Goal: Information Seeking & Learning: Learn about a topic

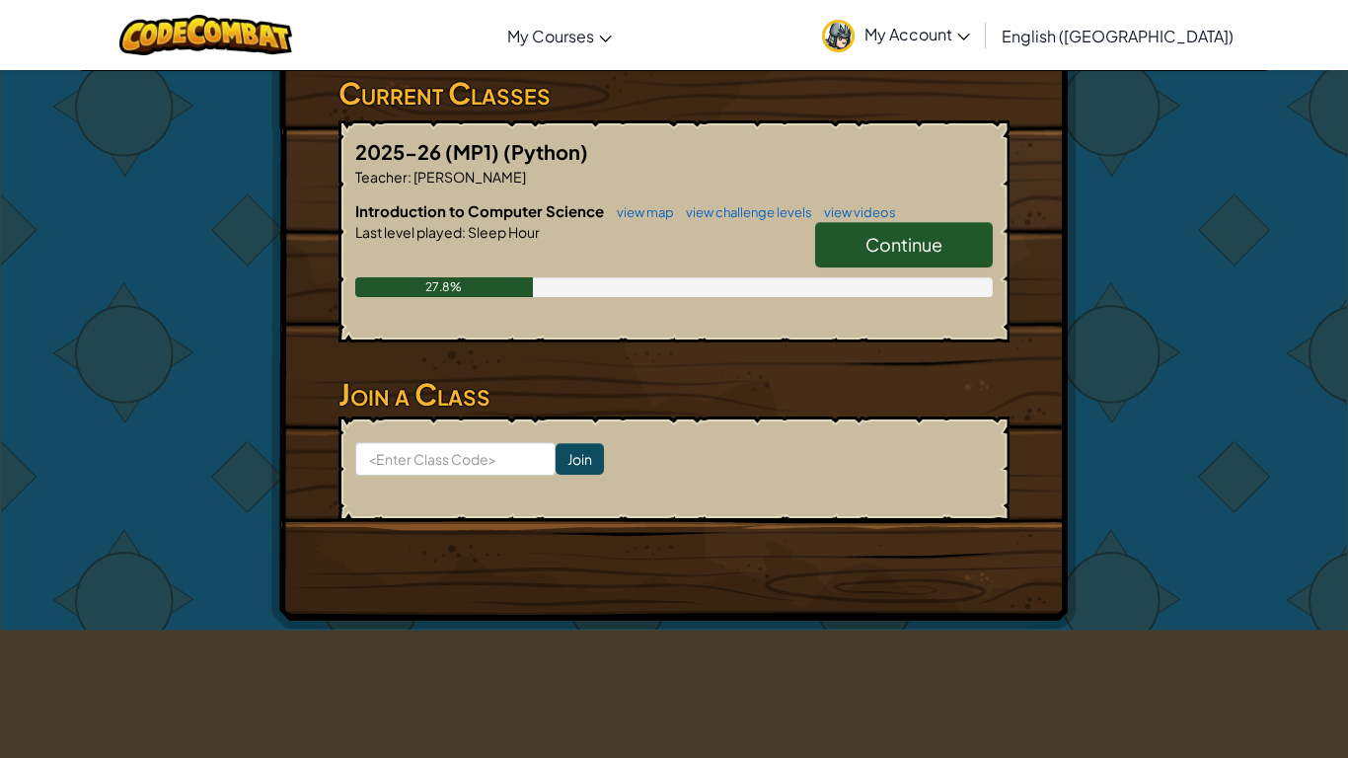
scroll to position [332, 0]
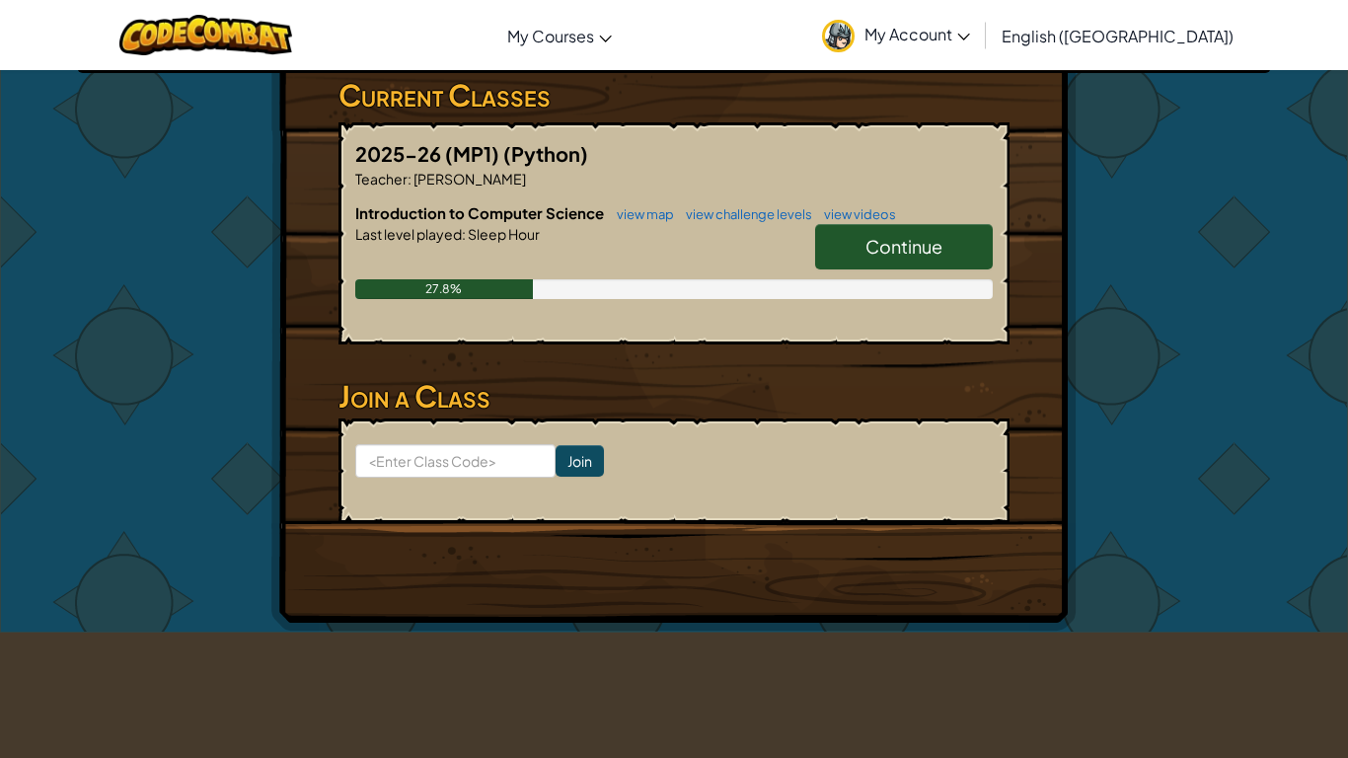
click at [920, 239] on span "Continue" at bounding box center [904, 246] width 77 height 23
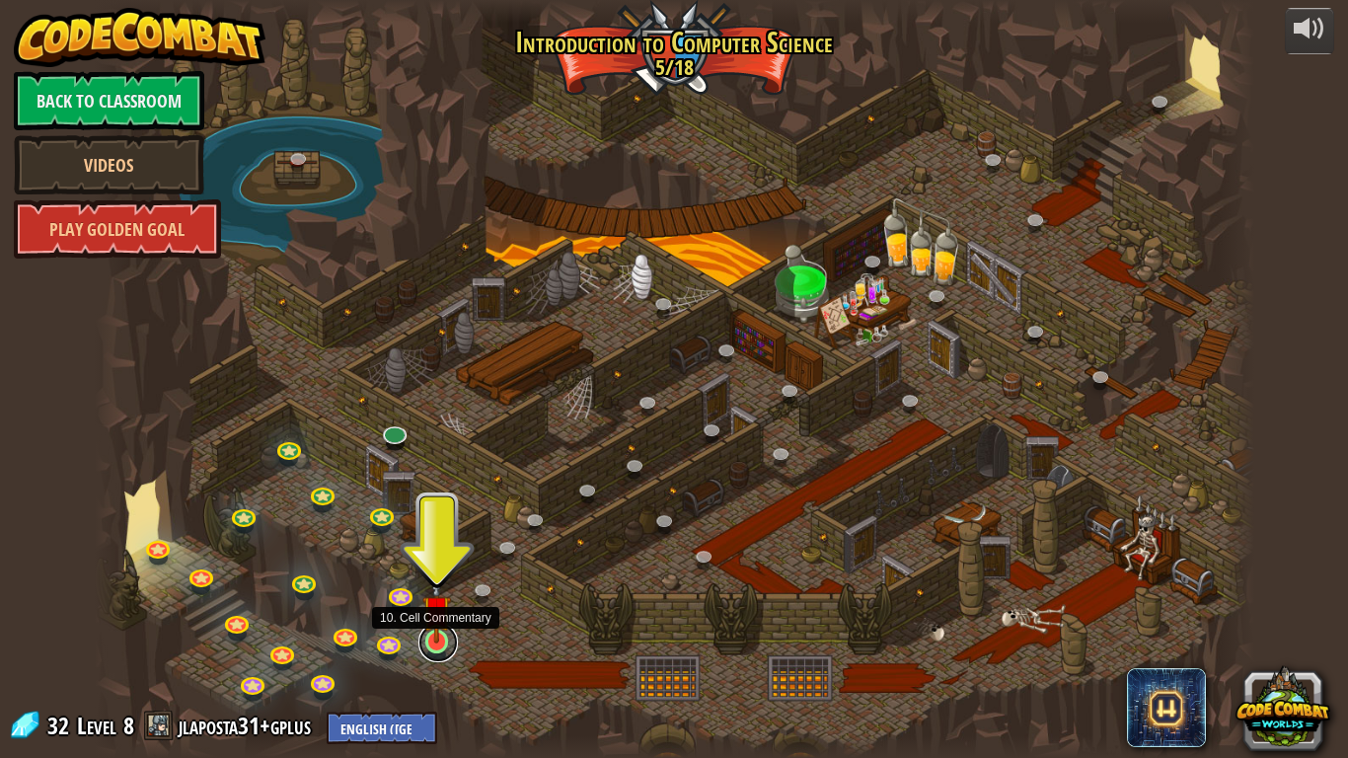
click at [437, 643] on link at bounding box center [438, 642] width 39 height 39
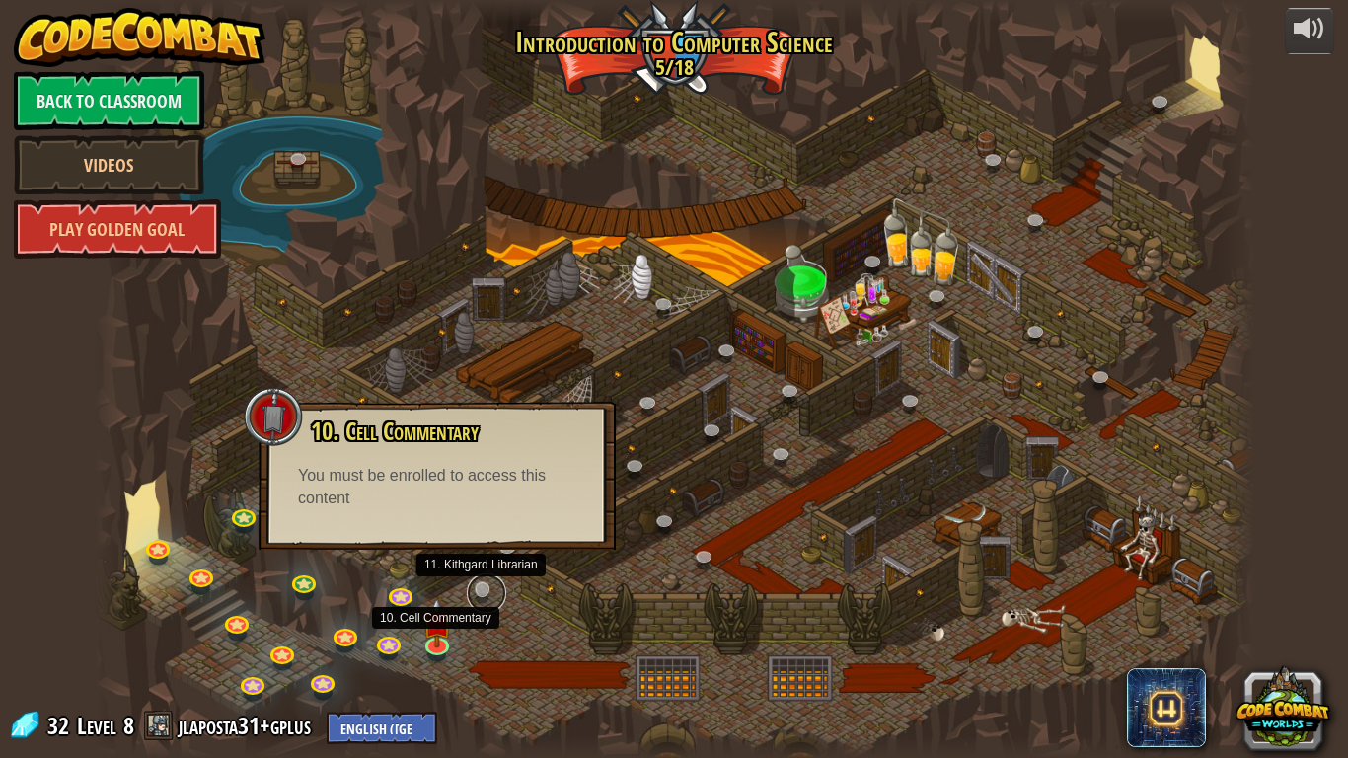
click at [481, 595] on link at bounding box center [486, 593] width 39 height 39
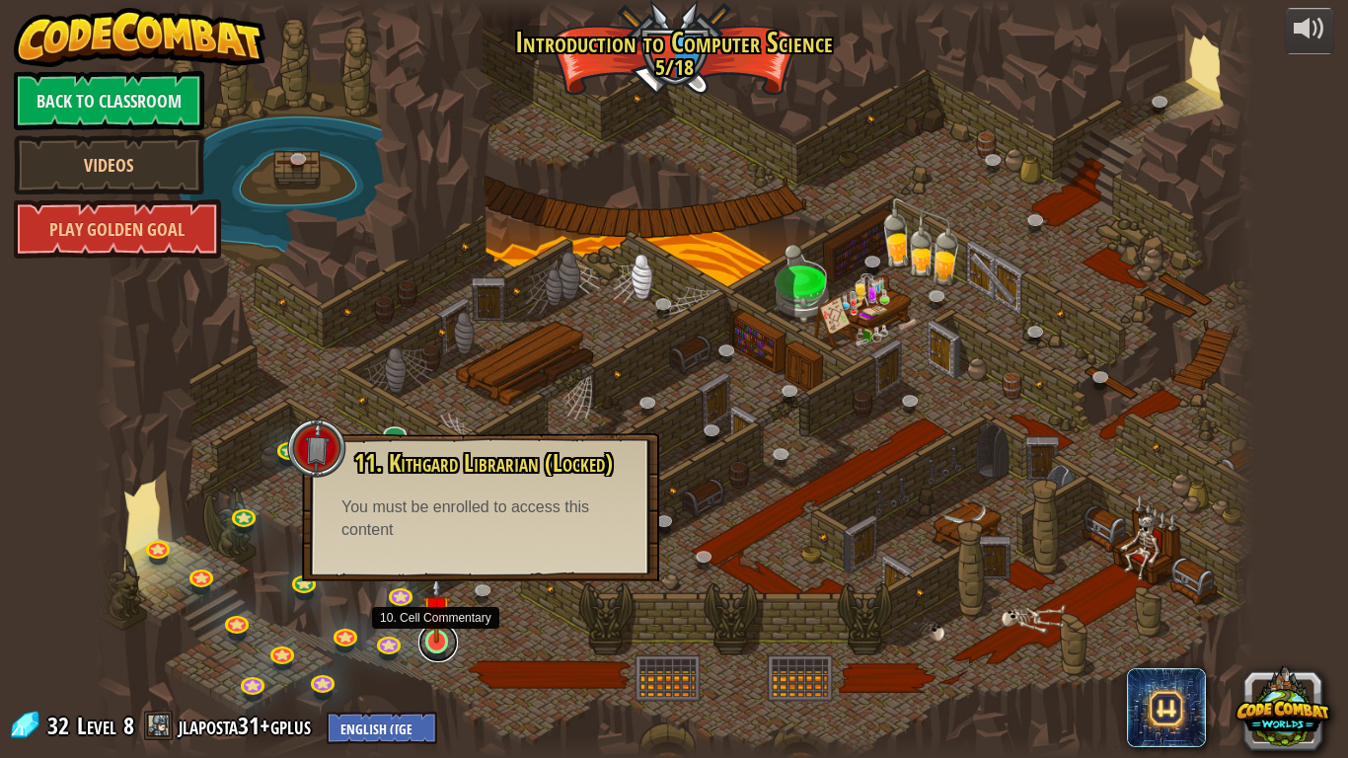
click at [444, 646] on link at bounding box center [438, 642] width 39 height 39
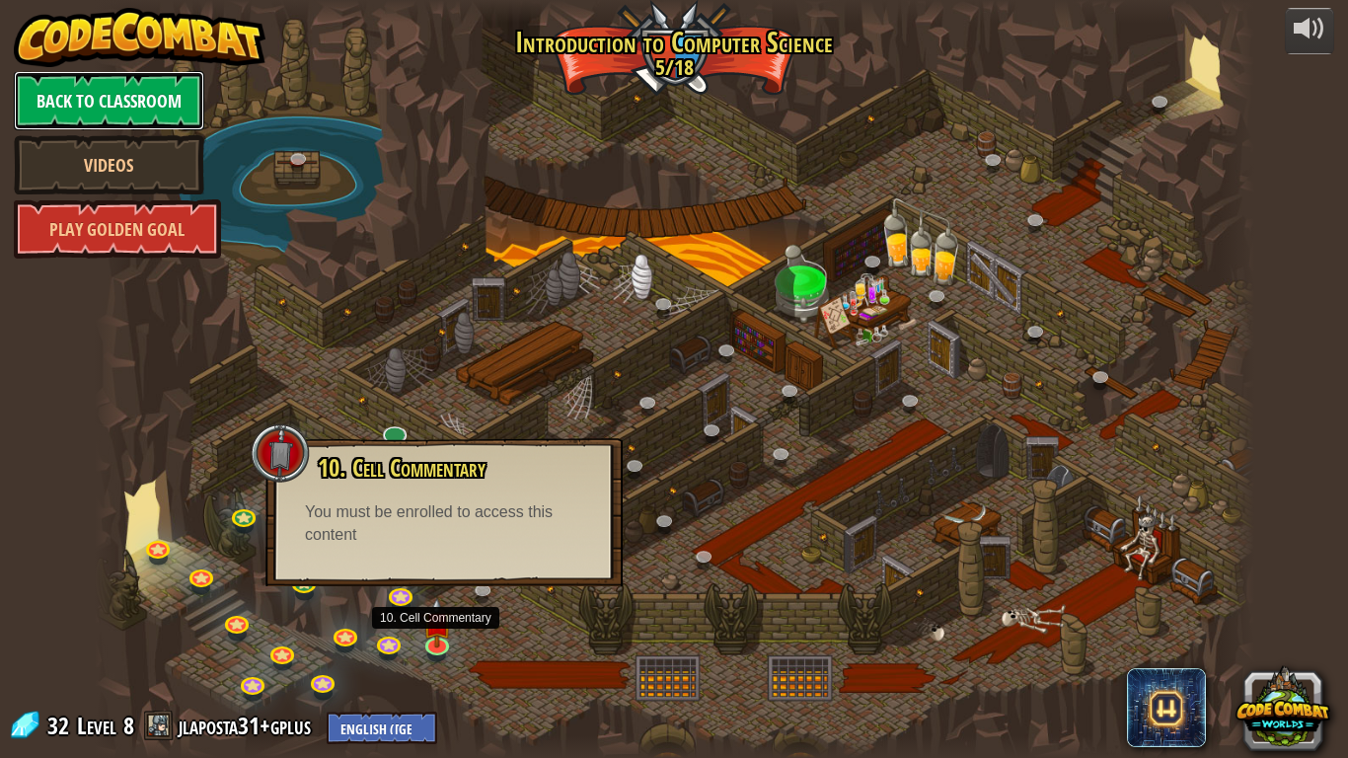
click at [68, 99] on link "Back to Classroom" at bounding box center [109, 100] width 191 height 59
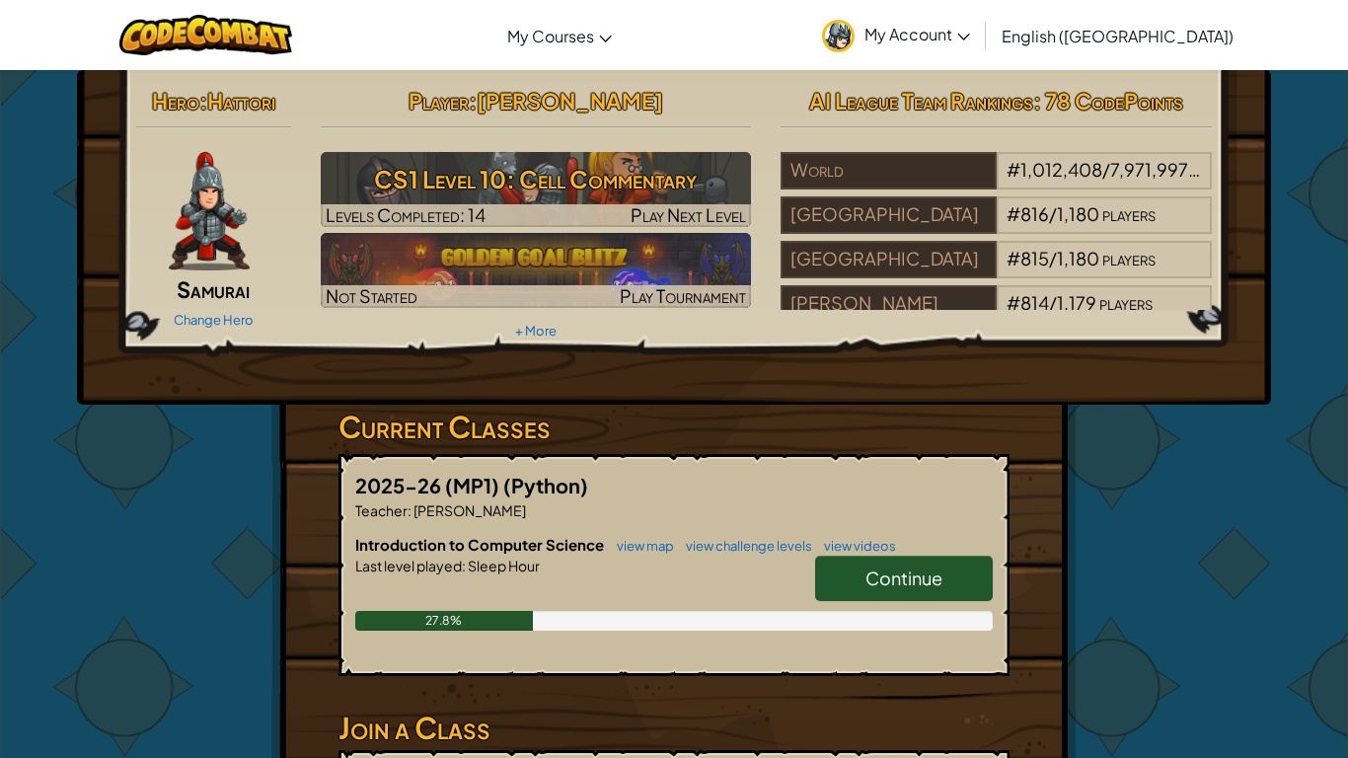
click at [970, 37] on icon at bounding box center [964, 37] width 13 height 7
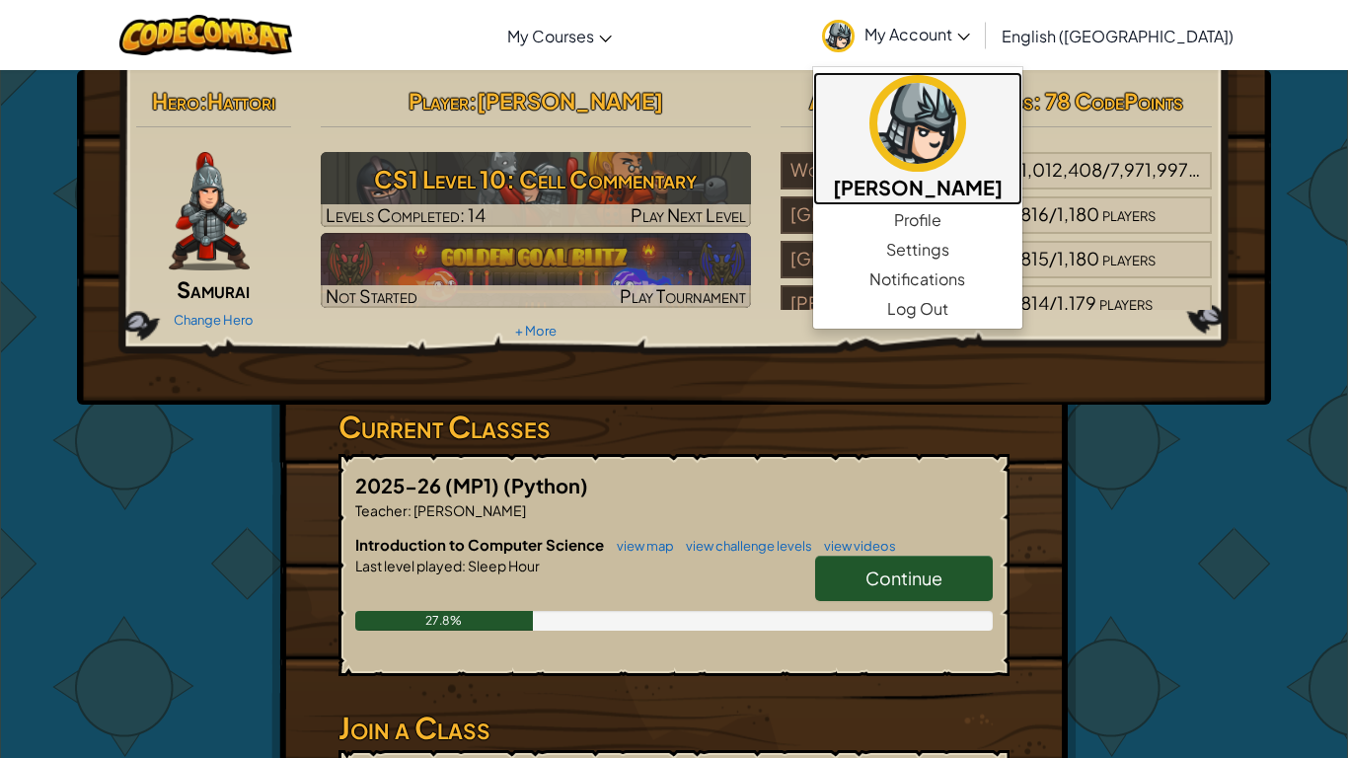
click at [966, 128] on img at bounding box center [918, 123] width 97 height 97
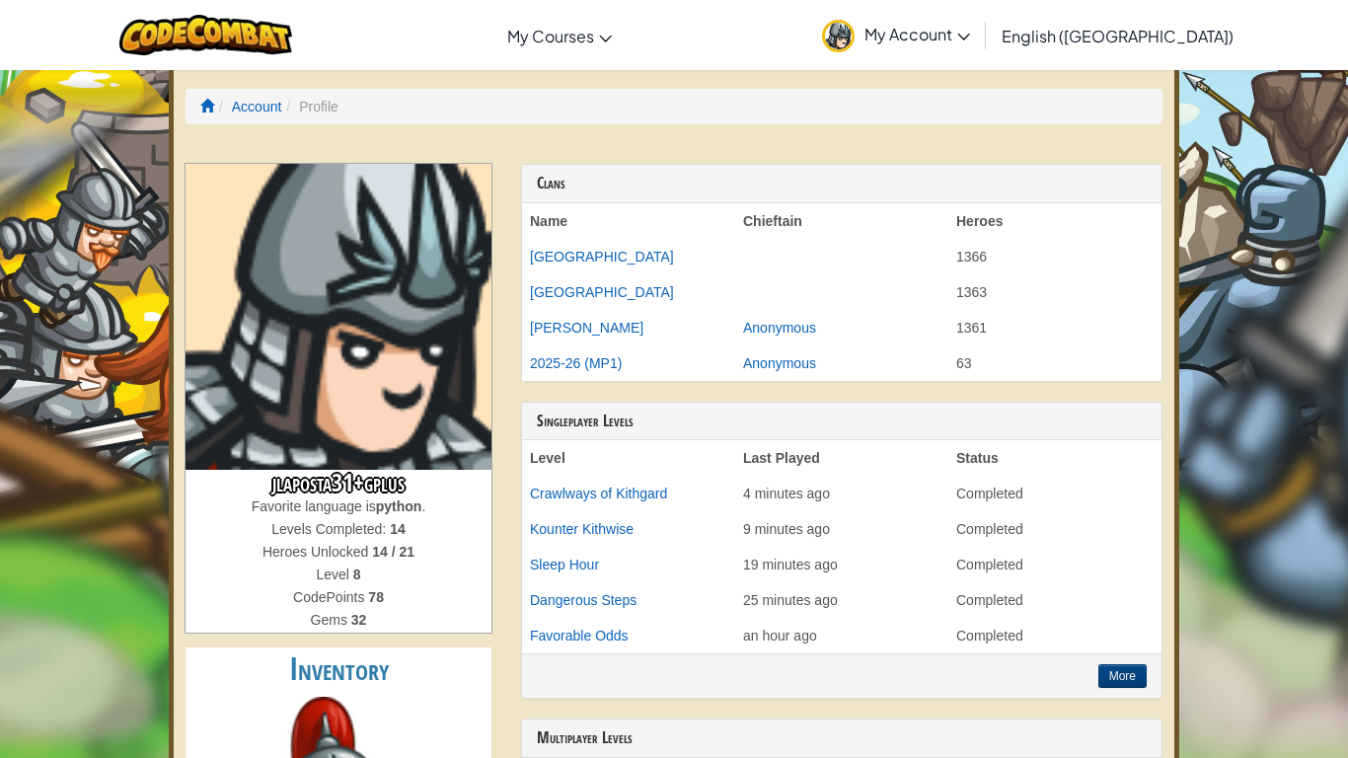
click at [769, 246] on td at bounding box center [841, 257] width 213 height 36
click at [374, 17] on div "Toggle navigation My Courses CodeCombat Classroom Ozaria Classroom AI League Es…" at bounding box center [674, 35] width 1358 height 70
click at [211, 105] on span at bounding box center [207, 106] width 14 height 14
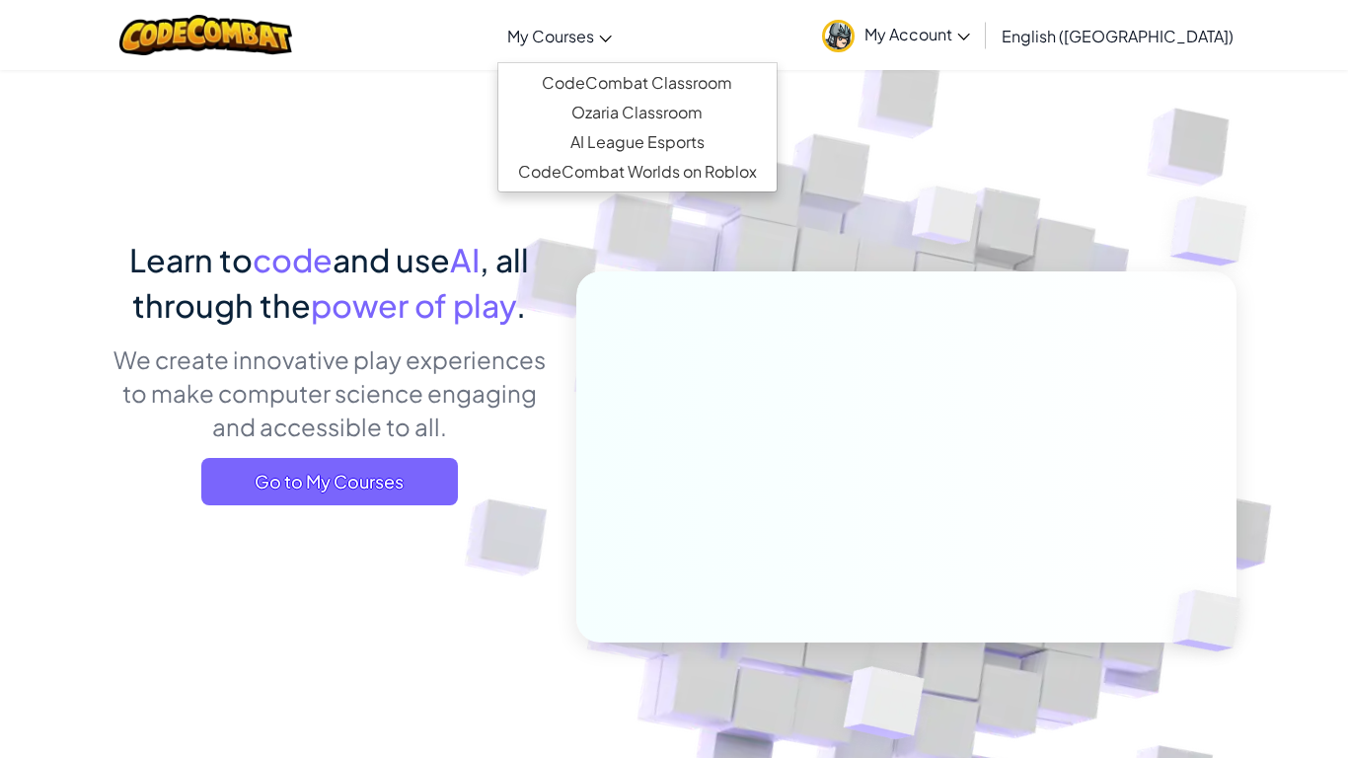
click at [594, 32] on span "My Courses" at bounding box center [550, 36] width 87 height 21
click at [645, 86] on link "CodeCombat Classroom" at bounding box center [638, 83] width 278 height 30
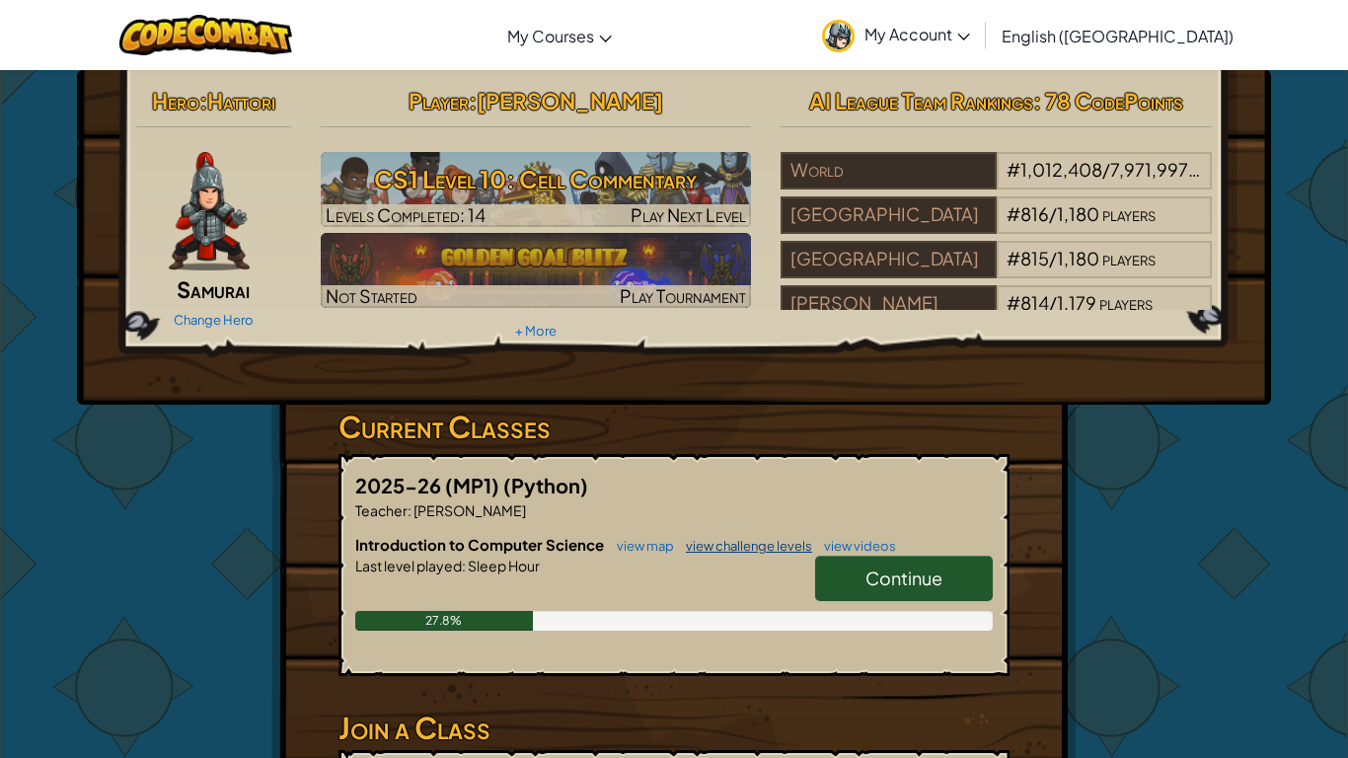
click at [789, 540] on link "view challenge levels" at bounding box center [744, 546] width 136 height 16
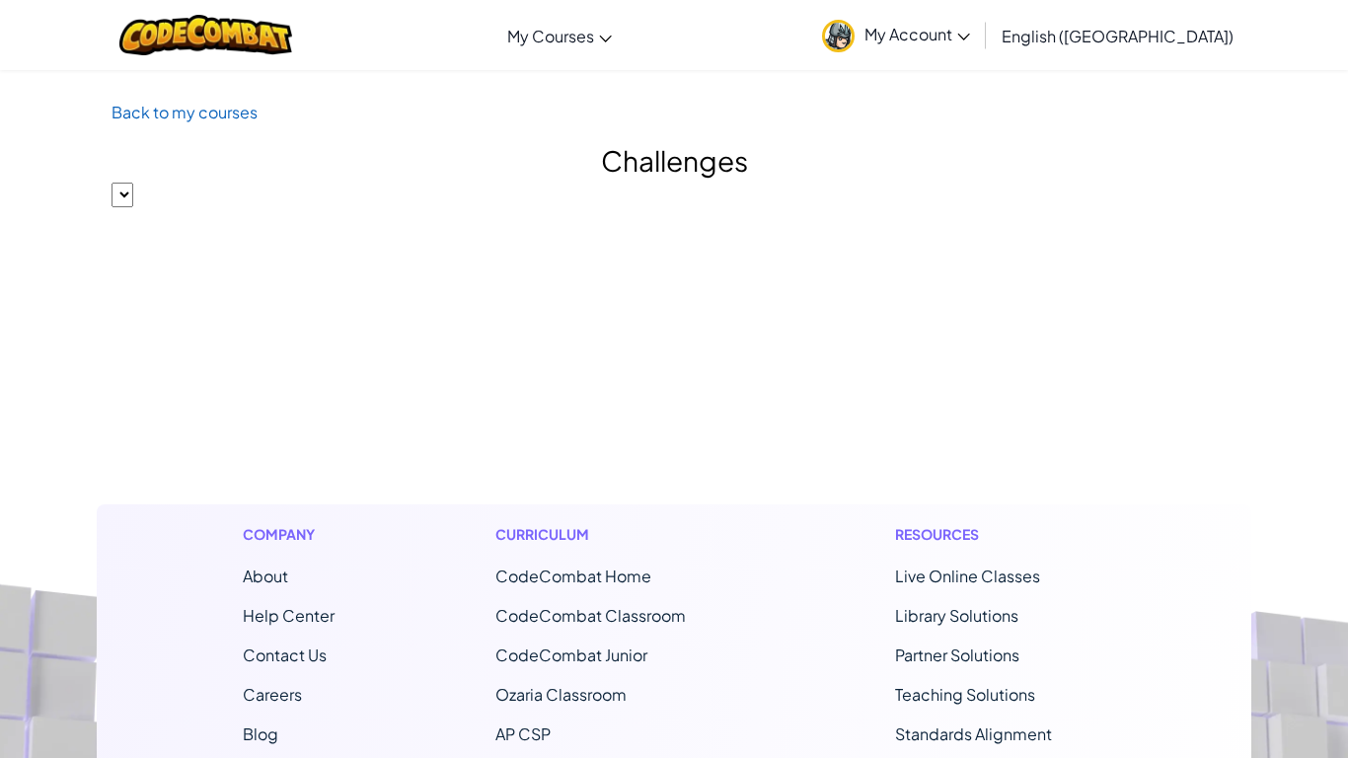
select select "560f1a9f22961295f9427742"
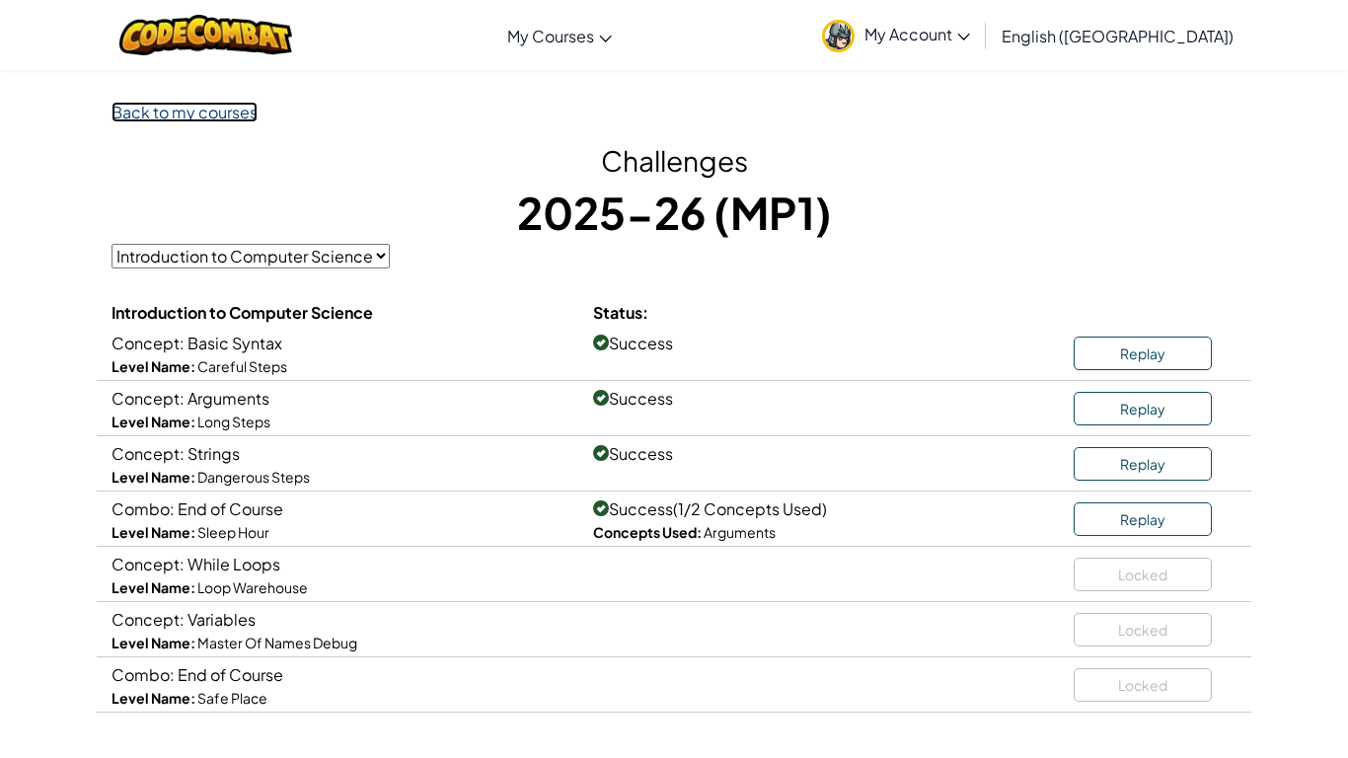
click at [173, 118] on link "Back to my courses" at bounding box center [185, 112] width 146 height 21
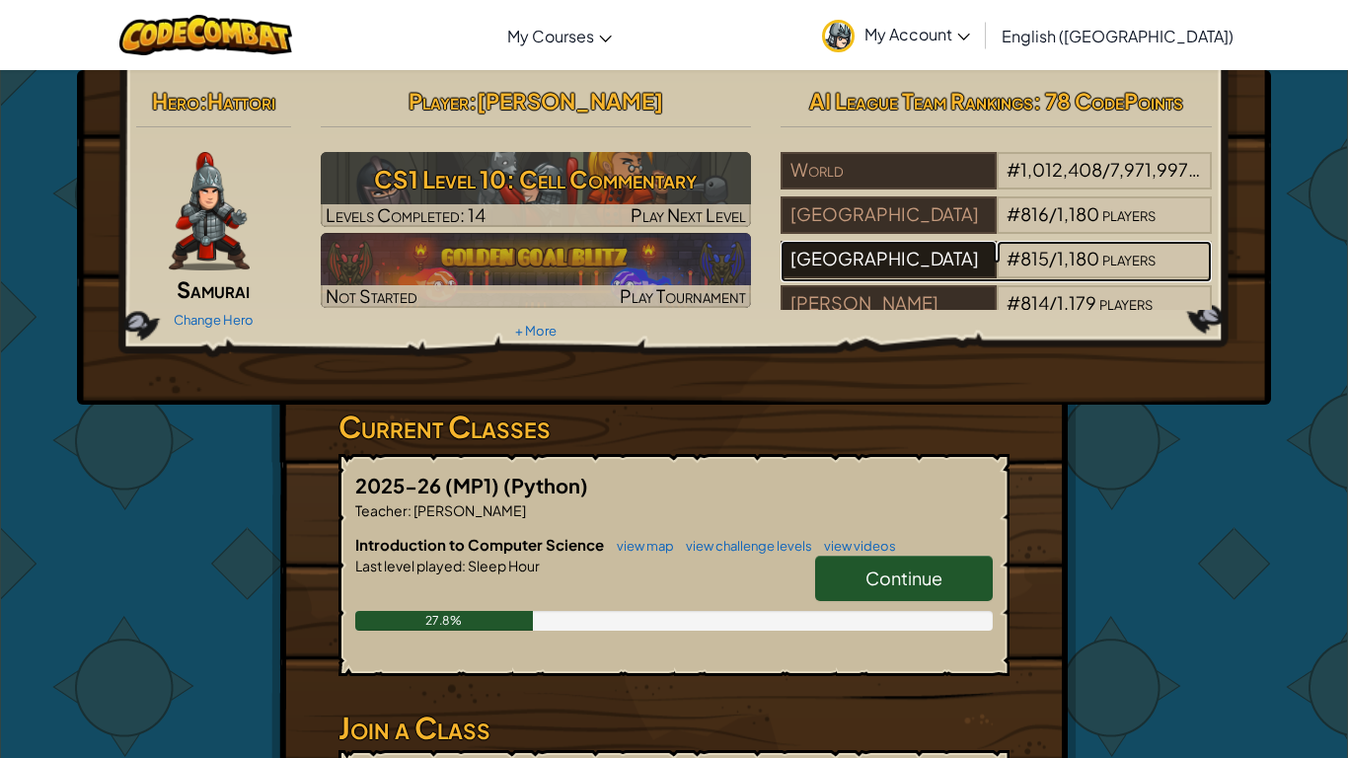
click at [888, 252] on div "[GEOGRAPHIC_DATA]" at bounding box center [888, 260] width 215 height 38
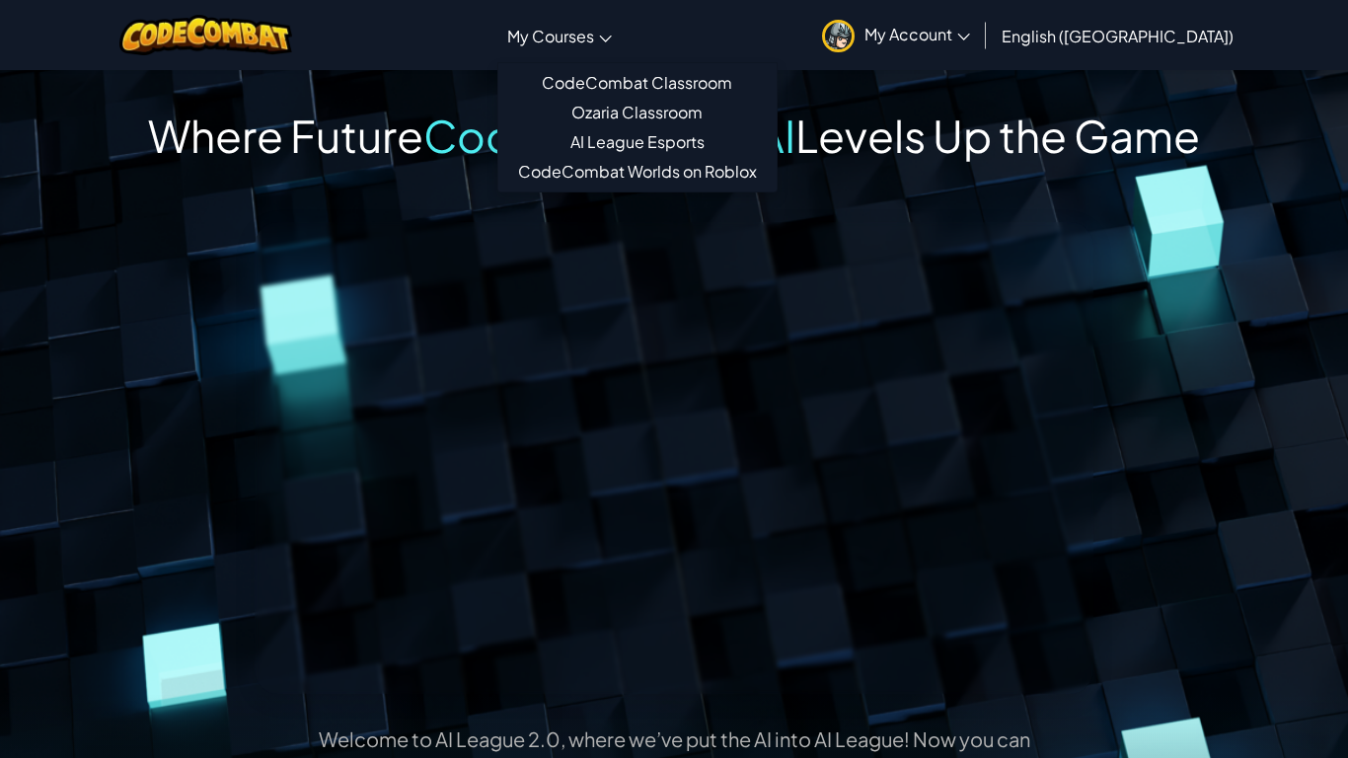
click at [622, 23] on link "My Courses" at bounding box center [560, 35] width 124 height 53
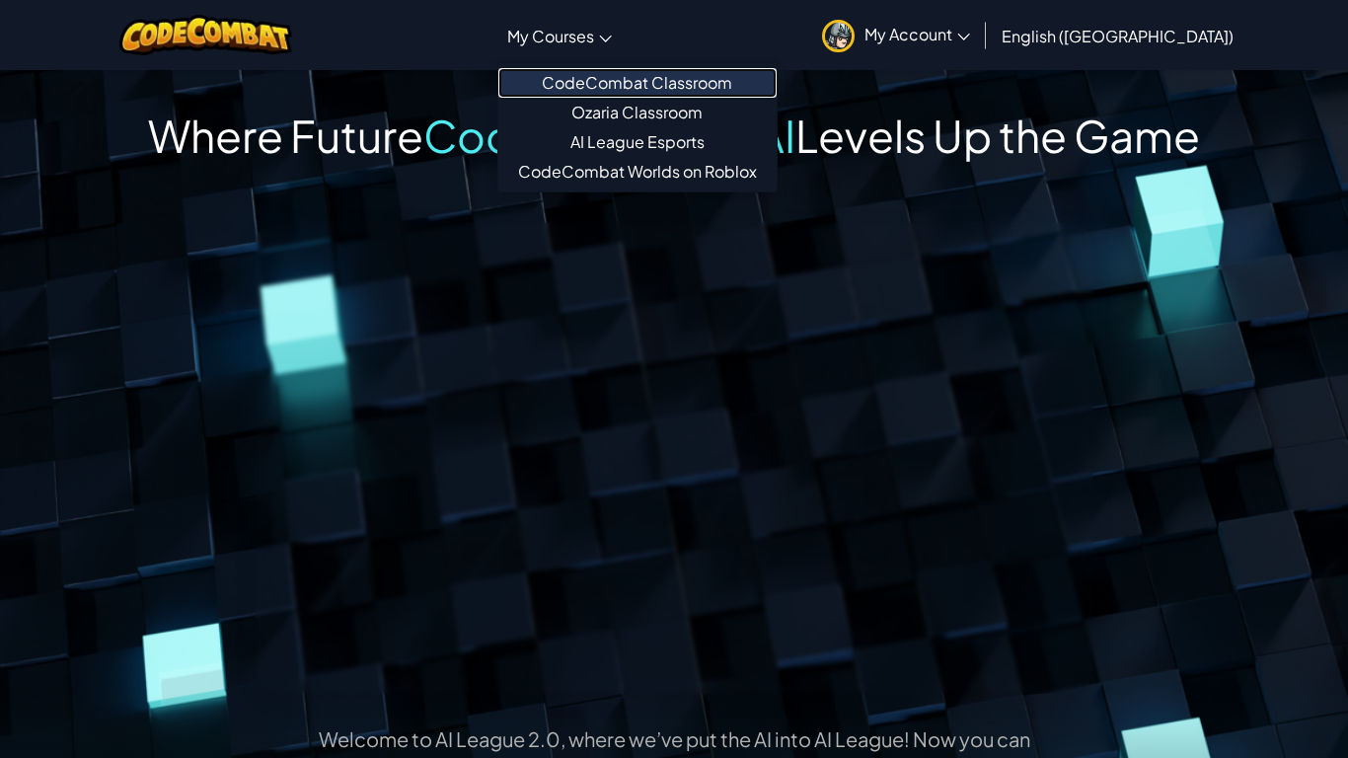
click at [665, 88] on link "CodeCombat Classroom" at bounding box center [638, 83] width 278 height 30
